Goal: Navigation & Orientation: Find specific page/section

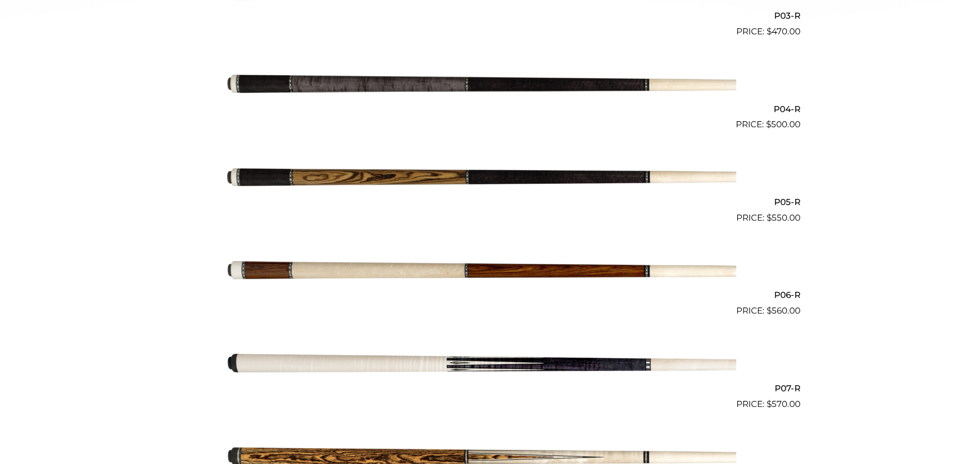
scroll to position [552, 0]
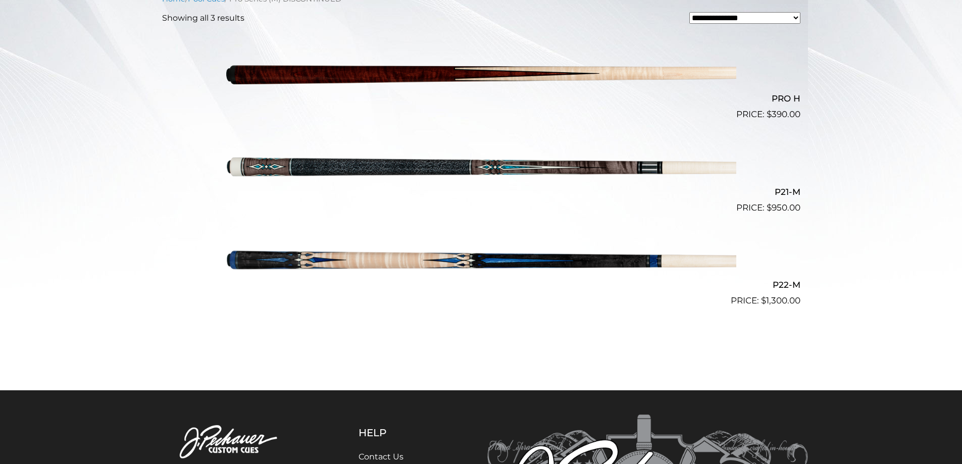
scroll to position [451, 0]
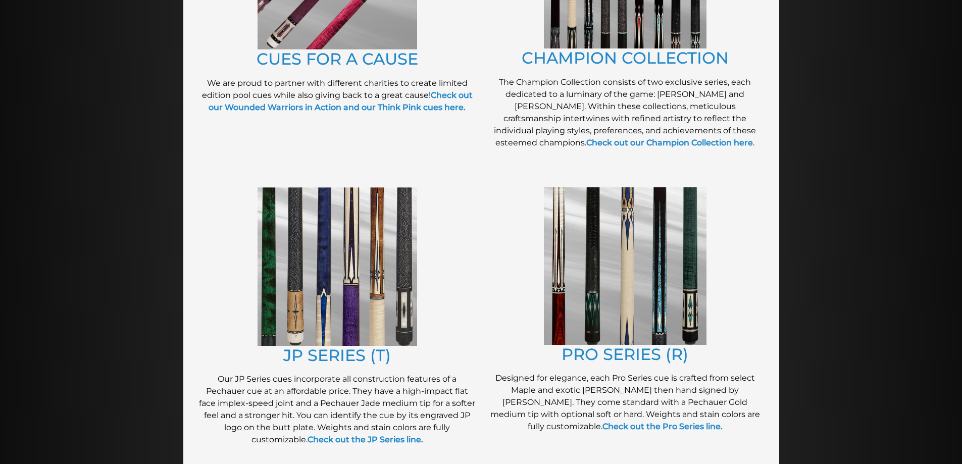
scroll to position [370, 0]
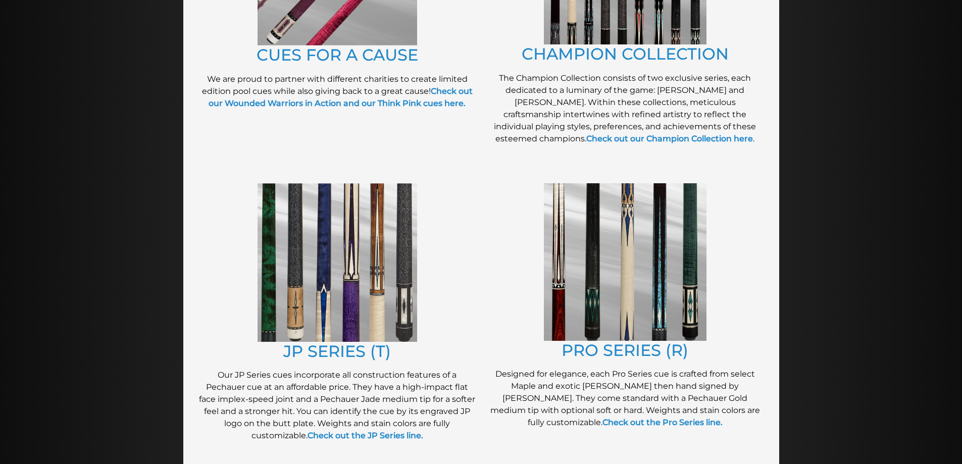
click at [366, 286] on img at bounding box center [338, 262] width 160 height 159
click at [588, 281] on img at bounding box center [625, 262] width 163 height 158
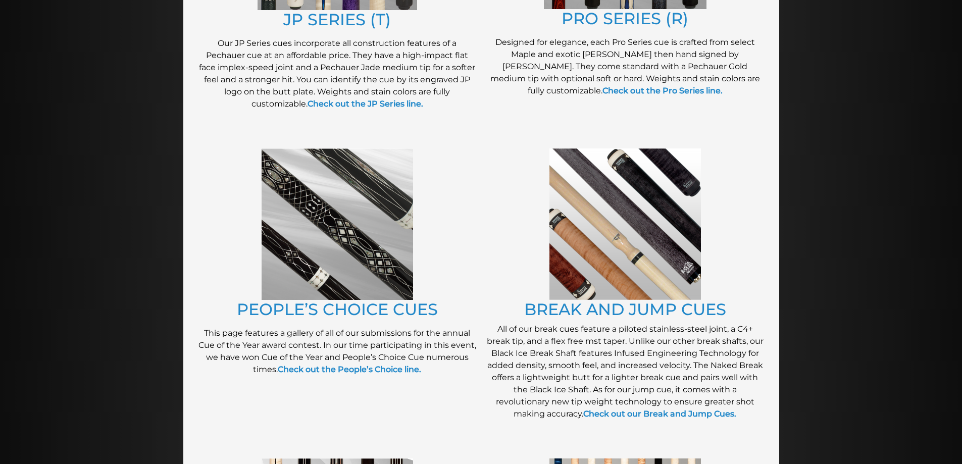
scroll to position [704, 0]
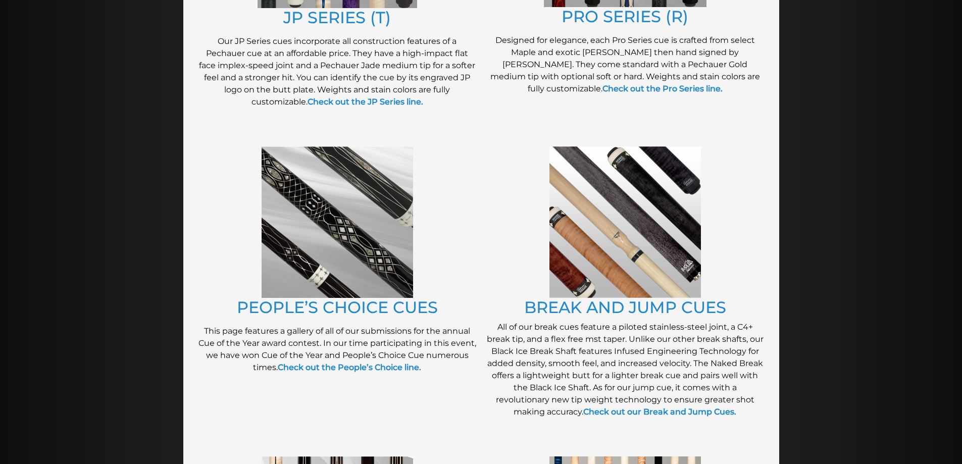
click at [573, 262] on img at bounding box center [626, 223] width 152 height 152
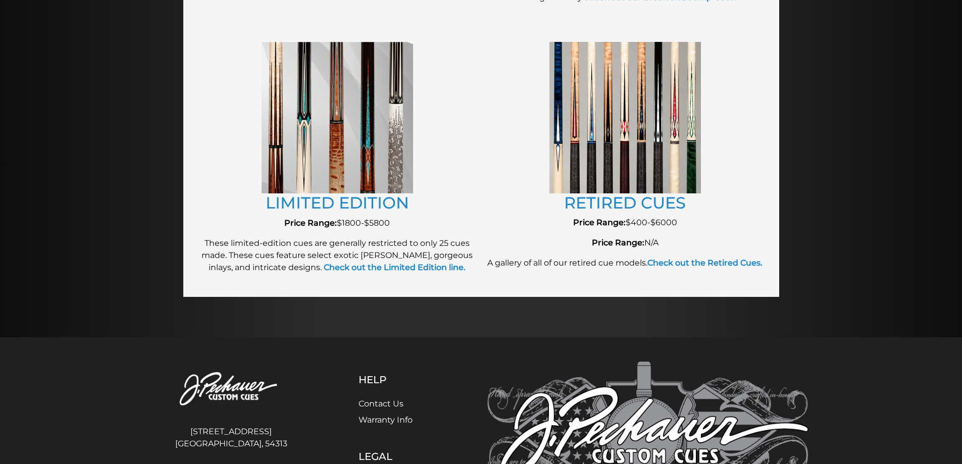
scroll to position [1123, 0]
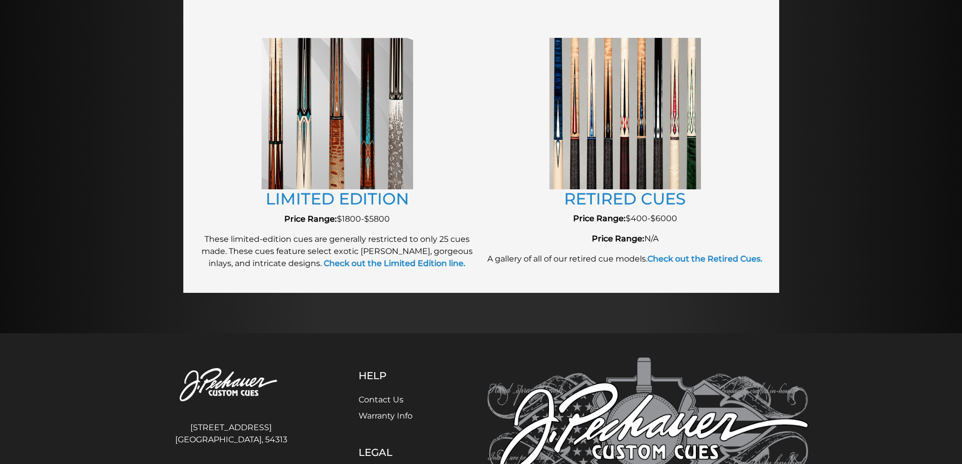
click at [353, 154] on img at bounding box center [338, 114] width 152 height 152
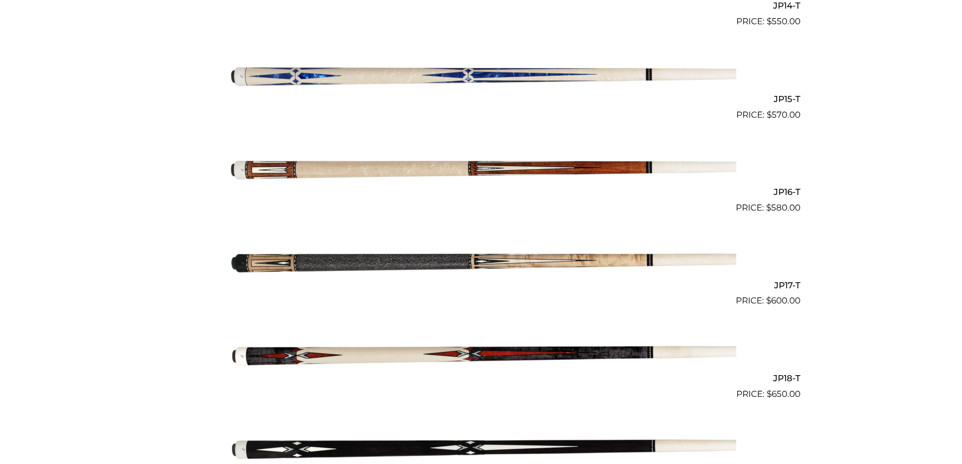
scroll to position [1606, 0]
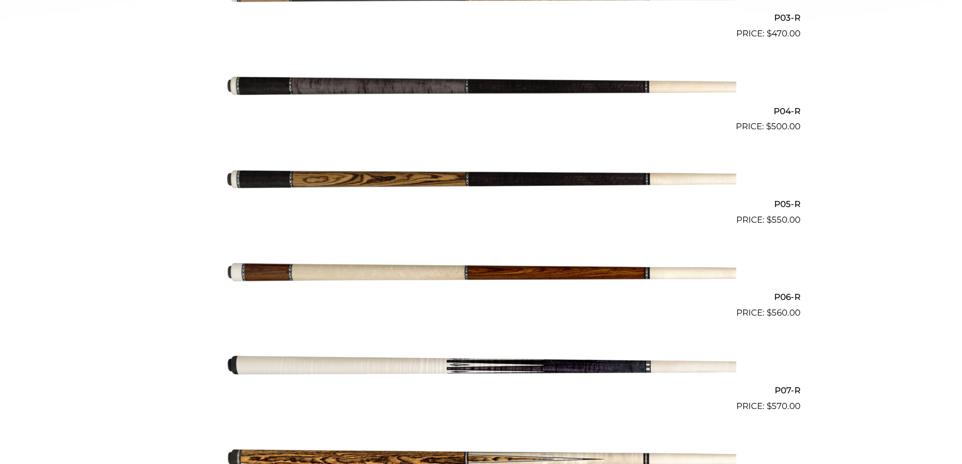
scroll to position [561, 0]
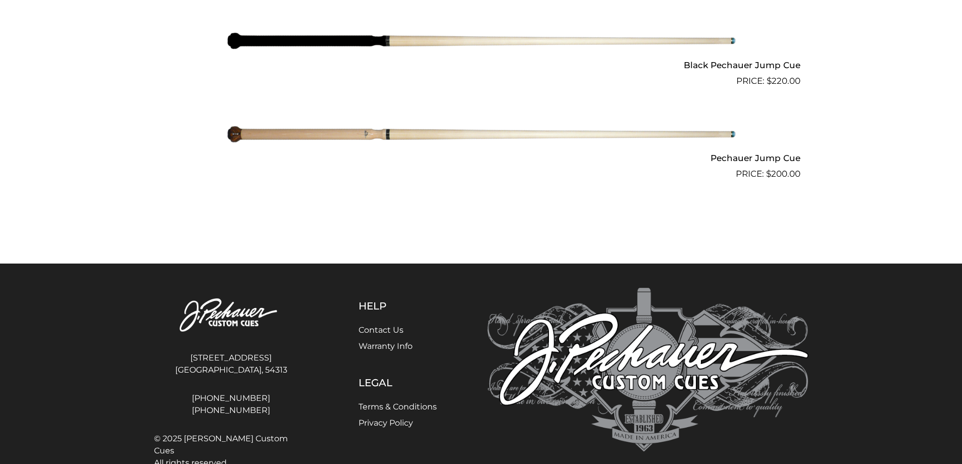
scroll to position [954, 0]
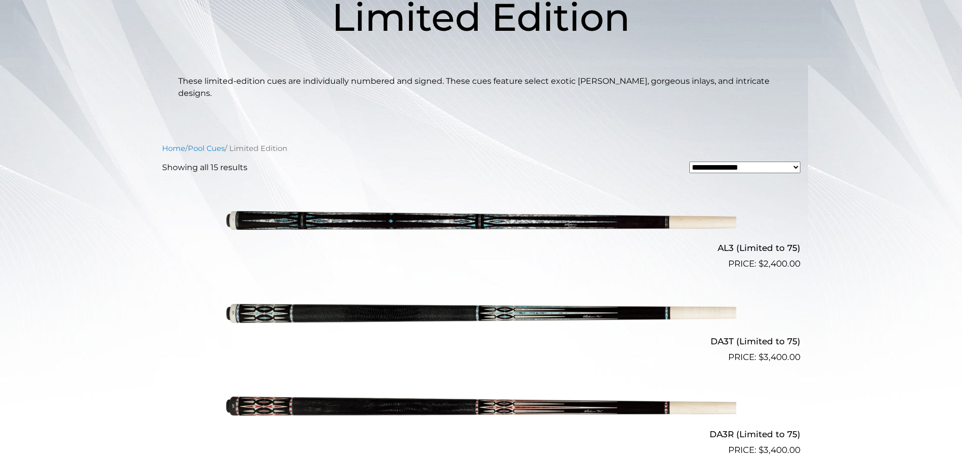
scroll to position [170, 0]
